Goal: Task Accomplishment & Management: Complete application form

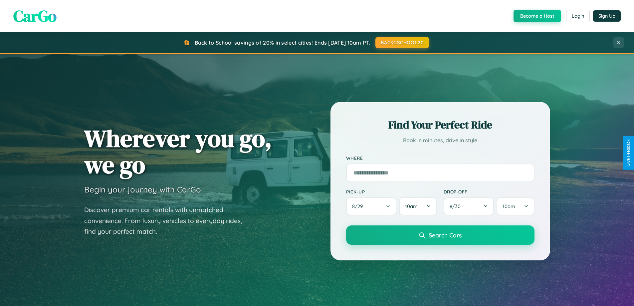
scroll to position [1281, 0]
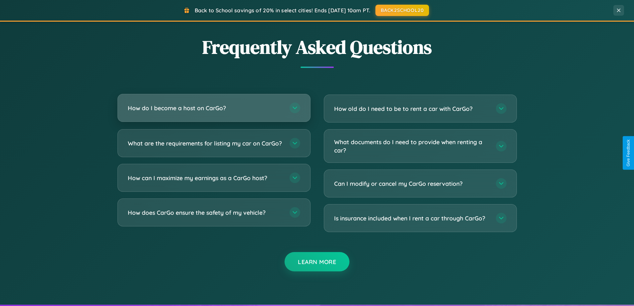
click at [214, 108] on h3 "How do I become a host on CarGo?" at bounding box center [205, 108] width 155 height 8
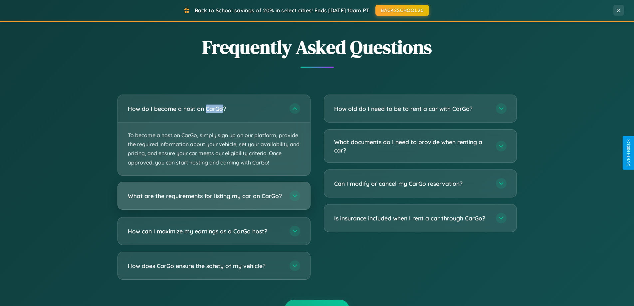
click at [214, 199] on h3 "What are the requirements for listing my car on CarGo?" at bounding box center [205, 195] width 155 height 8
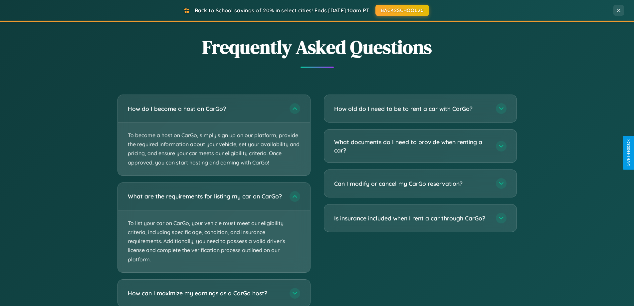
scroll to position [1323, 0]
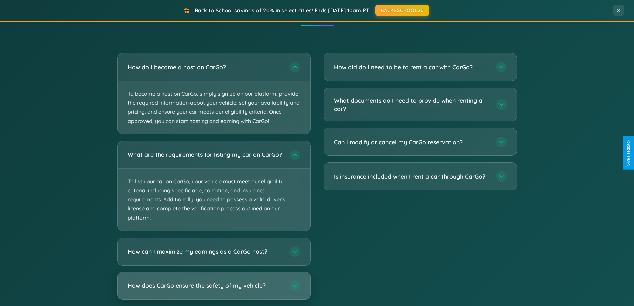
click at [214, 290] on h3 "How does CarGo ensure the safety of my vehicle?" at bounding box center [205, 285] width 155 height 8
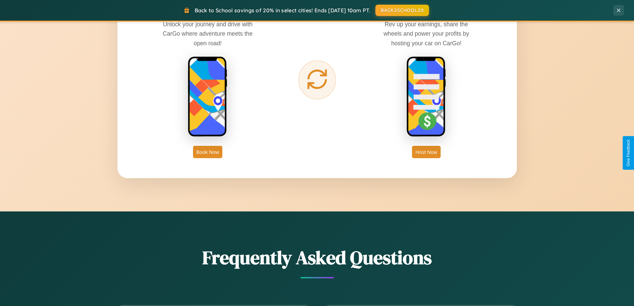
scroll to position [1070, 0]
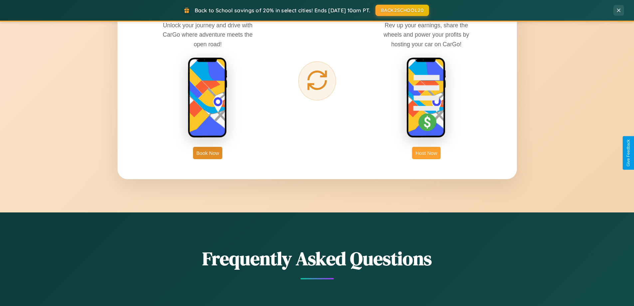
click at [427, 153] on button "Host Now" at bounding box center [426, 153] width 28 height 12
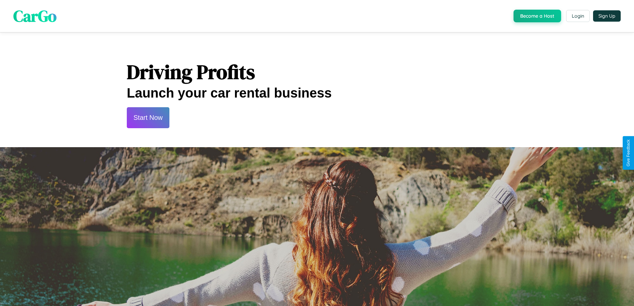
click at [148, 118] on button "Start Now" at bounding box center [148, 117] width 43 height 21
